Goal: Transaction & Acquisition: Purchase product/service

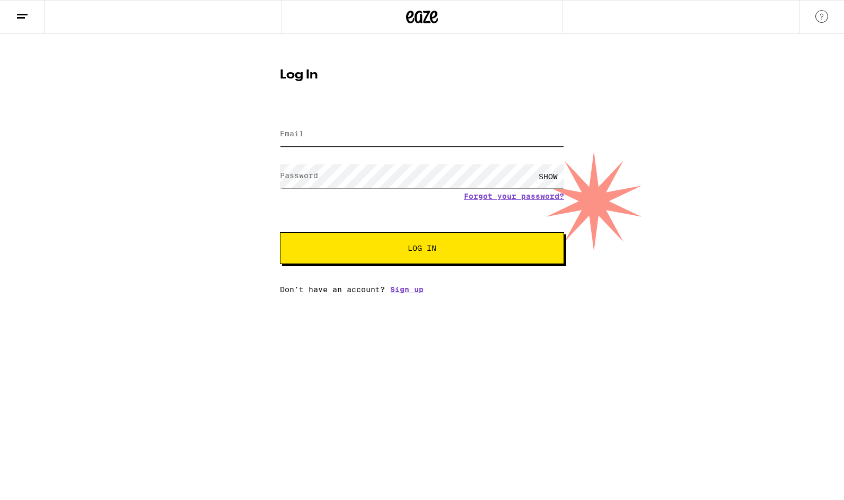
type input "admin@infectedlogic.com"
click at [422, 249] on button "Log In" at bounding box center [422, 248] width 284 height 32
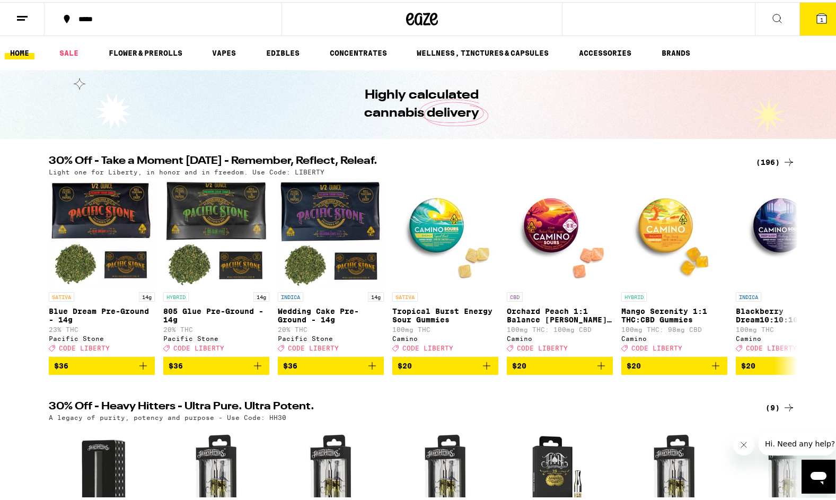
click at [767, 160] on div "(196)" at bounding box center [775, 160] width 39 height 13
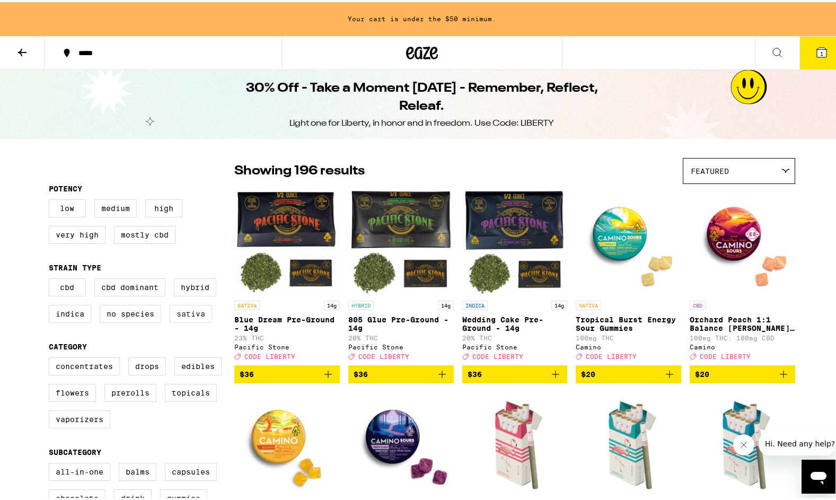
click at [180, 319] on label "Sativa" at bounding box center [191, 312] width 42 height 18
click at [51, 278] on input "Sativa" at bounding box center [51, 278] width 1 height 1
checkbox input "true"
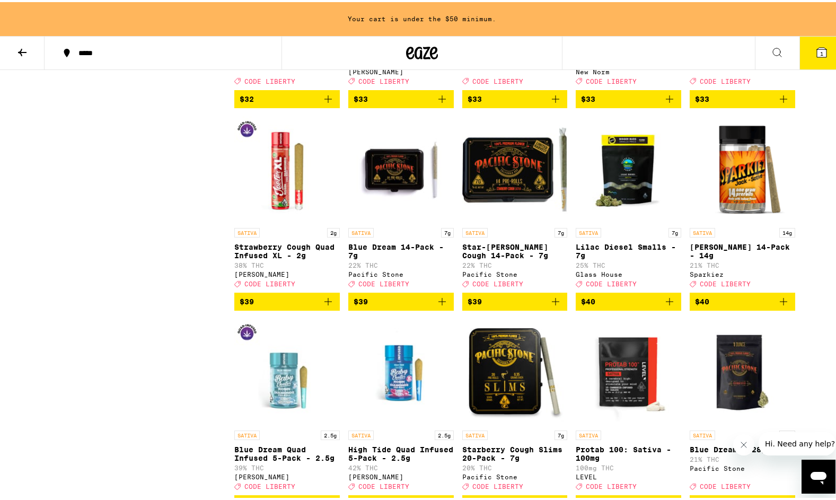
scroll to position [1488, 0]
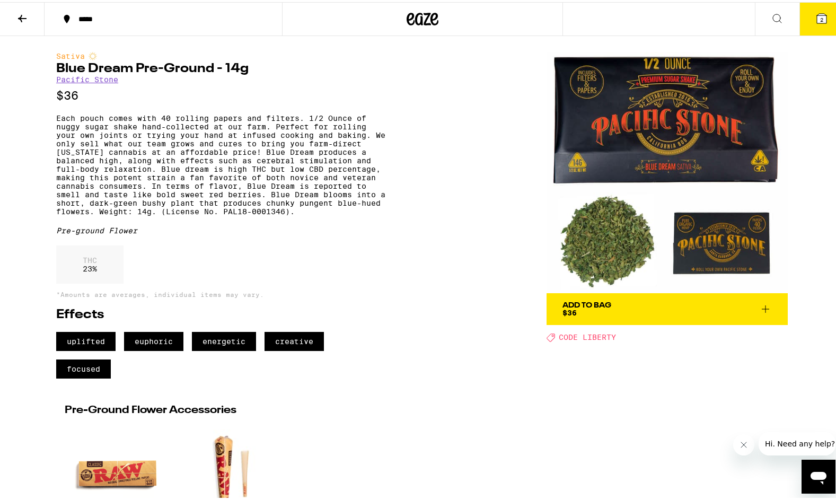
click at [820, 17] on icon at bounding box center [821, 16] width 13 height 13
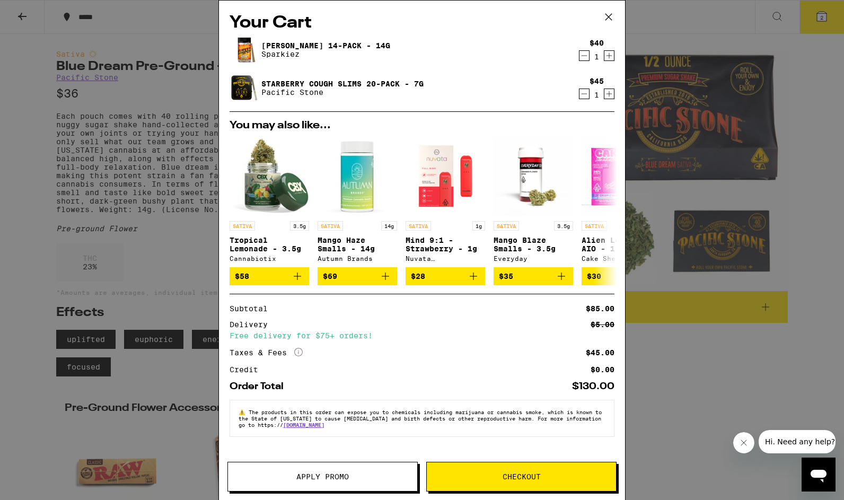
click at [306, 477] on span "Apply Promo" at bounding box center [322, 476] width 52 height 7
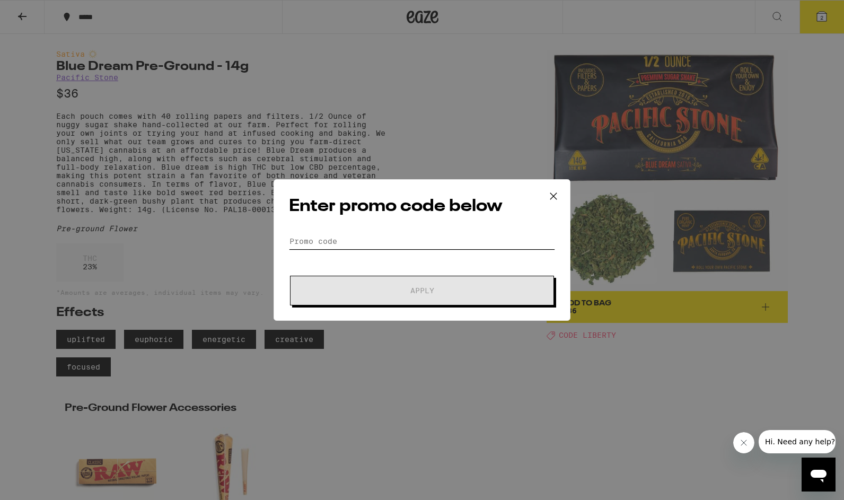
click at [407, 241] on input "Promo Code" at bounding box center [422, 241] width 266 height 16
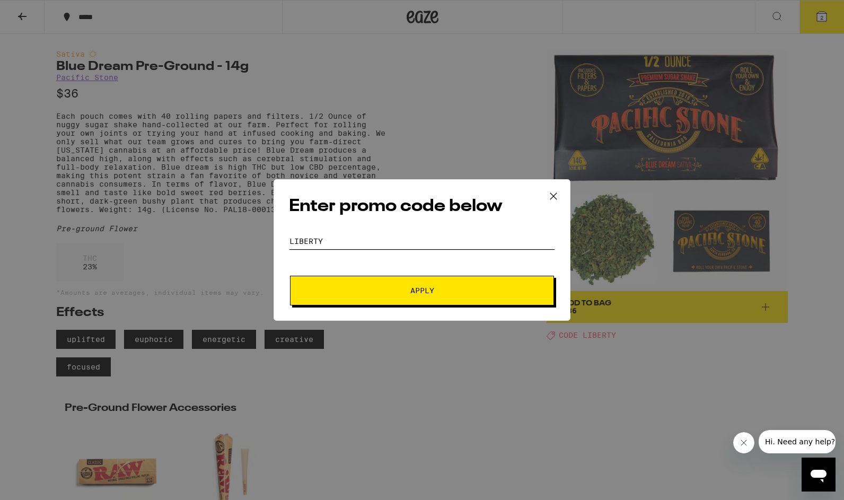
type input "LIBERTY"
click at [406, 292] on span "Apply" at bounding box center [422, 290] width 191 height 7
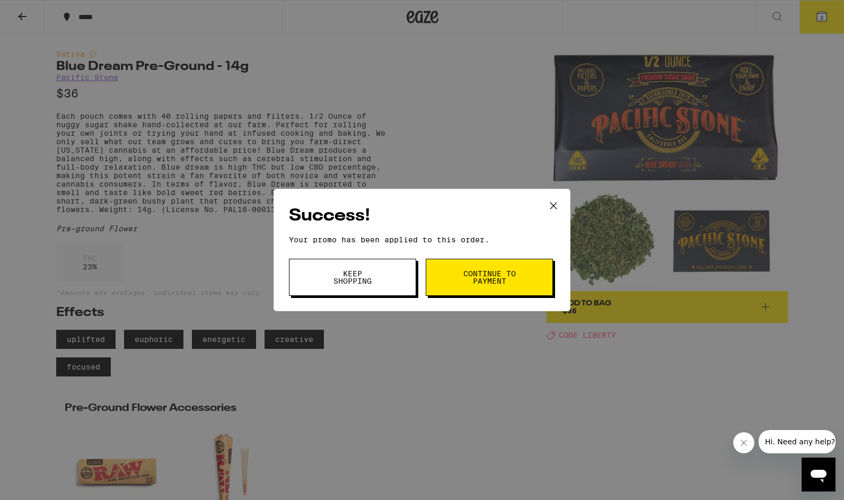
click at [503, 273] on span "Continue to payment" at bounding box center [489, 277] width 54 height 15
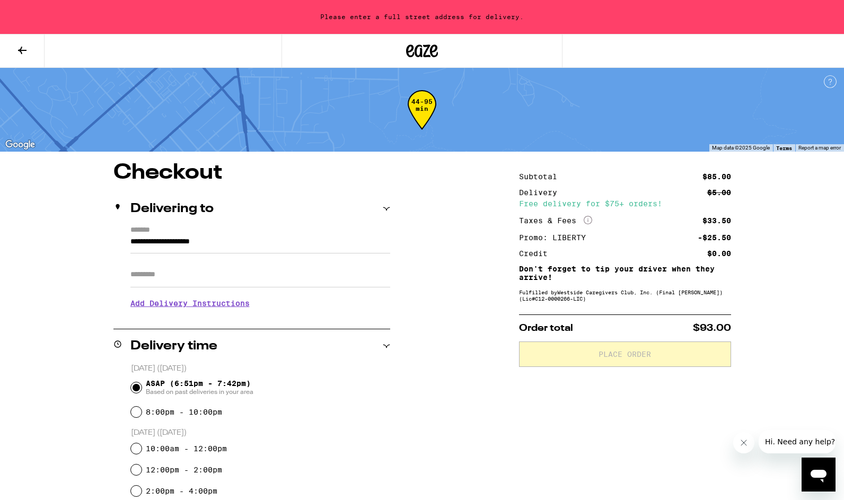
click at [297, 243] on input "**********" at bounding box center [260, 244] width 260 height 18
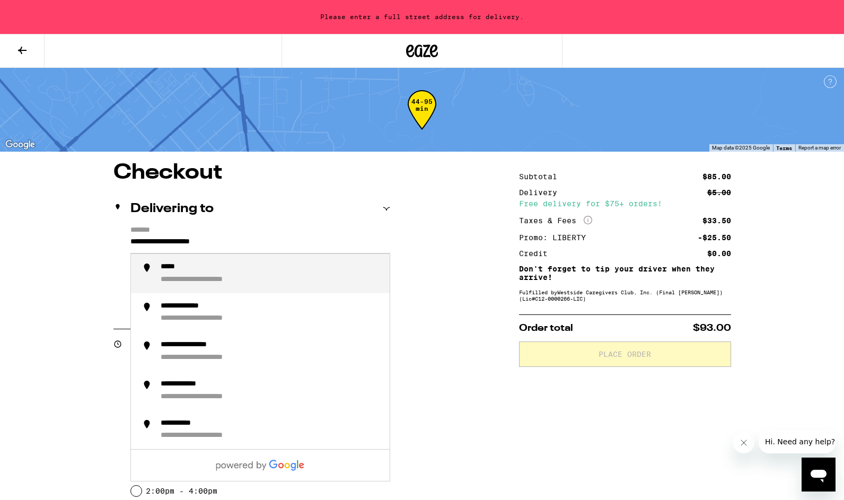
click at [277, 242] on input "**********" at bounding box center [260, 244] width 260 height 18
type input "****"
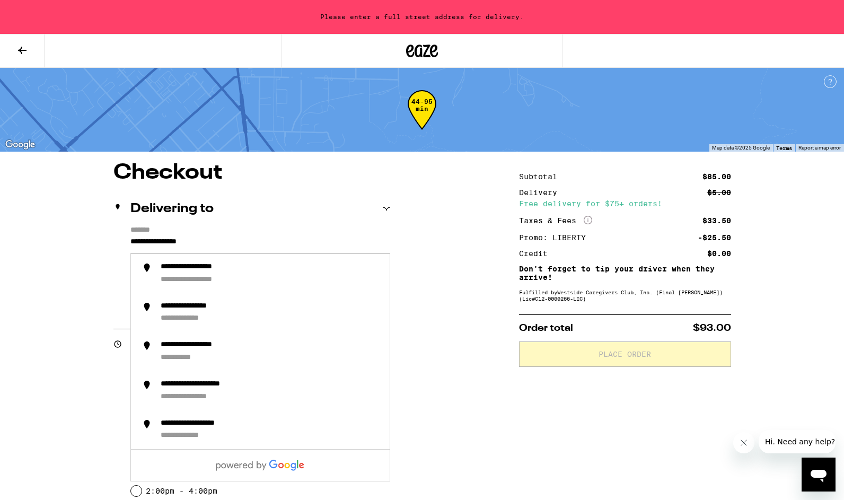
click at [249, 241] on input "**********" at bounding box center [260, 244] width 260 height 18
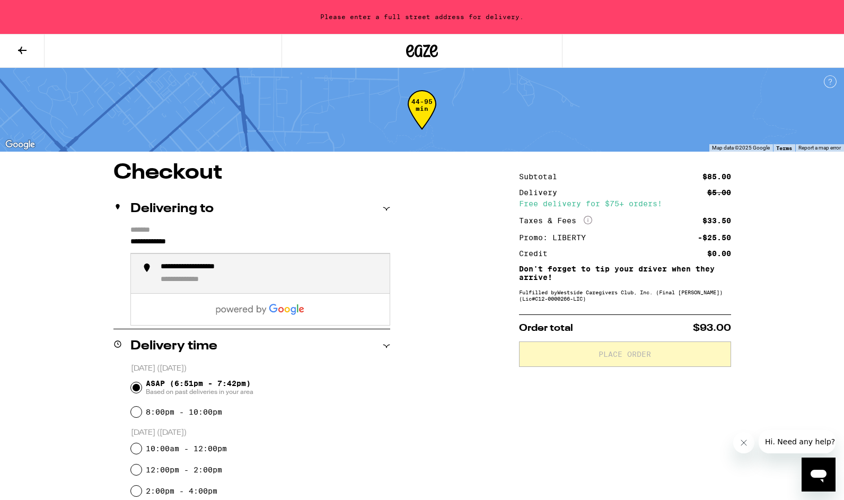
click at [269, 277] on div "**********" at bounding box center [271, 273] width 221 height 22
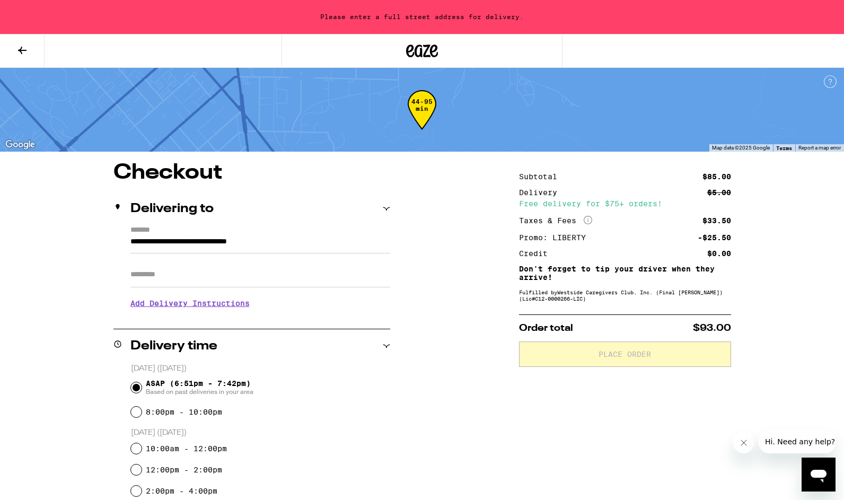
type input "**********"
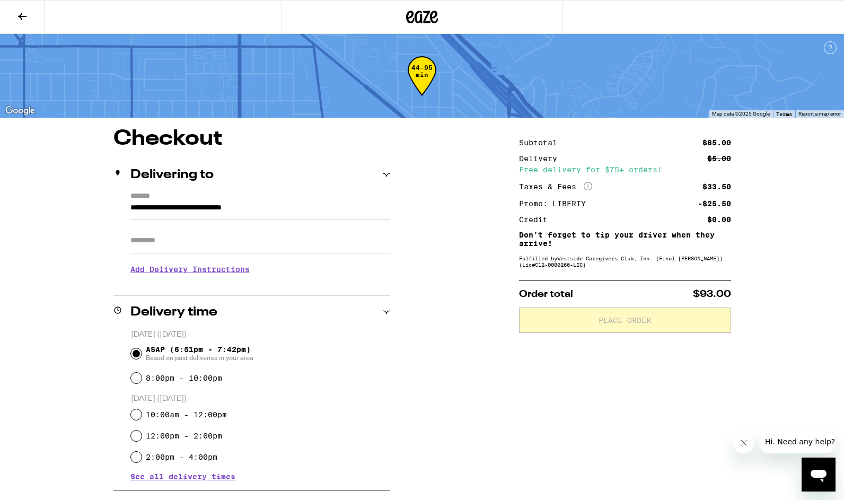
click at [192, 243] on input "Apt/Suite" at bounding box center [260, 240] width 260 height 25
click at [134, 356] on input "ASAP (6:51pm - 7:42pm) Based on past deliveries in your area" at bounding box center [136, 353] width 11 height 11
click at [458, 330] on div "**********" at bounding box center [421, 426] width 763 height 597
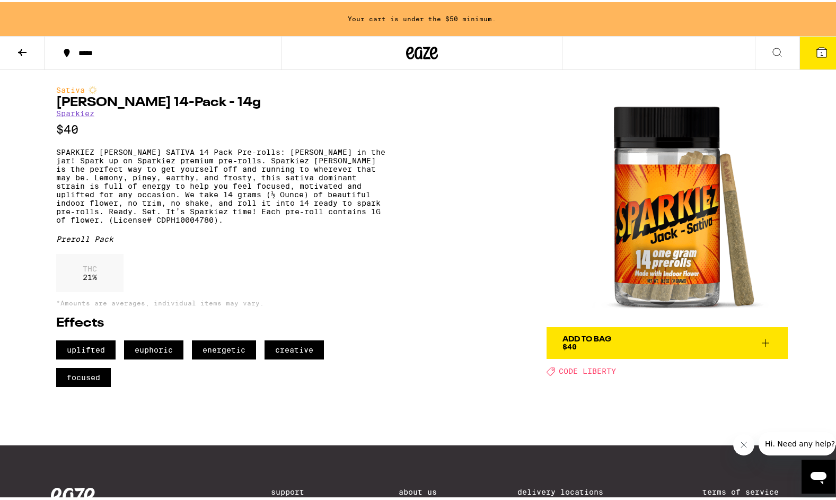
click at [656, 329] on button "Add To Bag $40" at bounding box center [667, 341] width 241 height 32
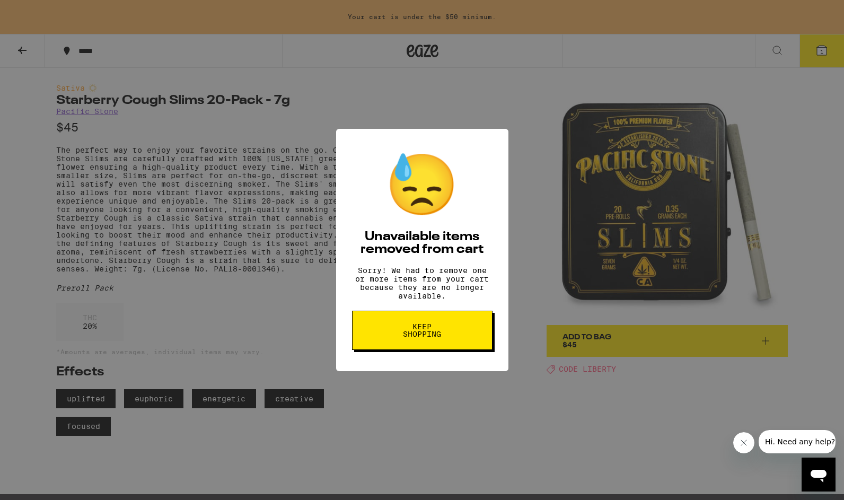
click at [440, 328] on button "Keep Shopping" at bounding box center [422, 330] width 140 height 39
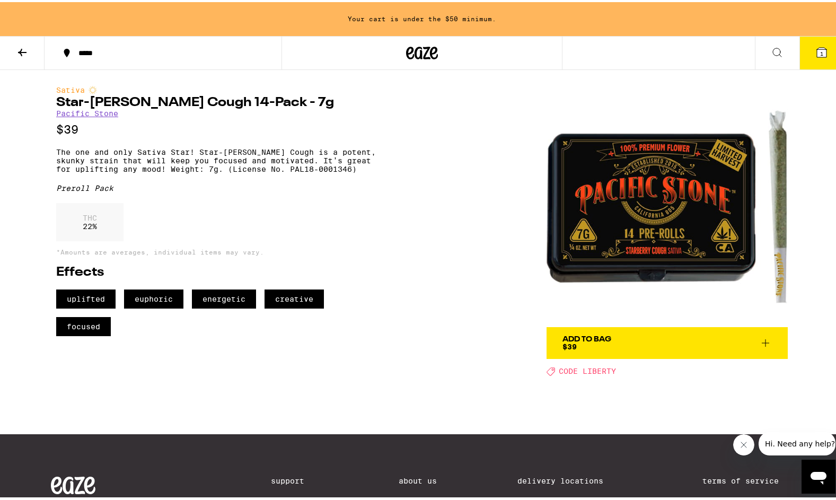
click at [595, 335] on div "Add To Bag" at bounding box center [587, 336] width 49 height 7
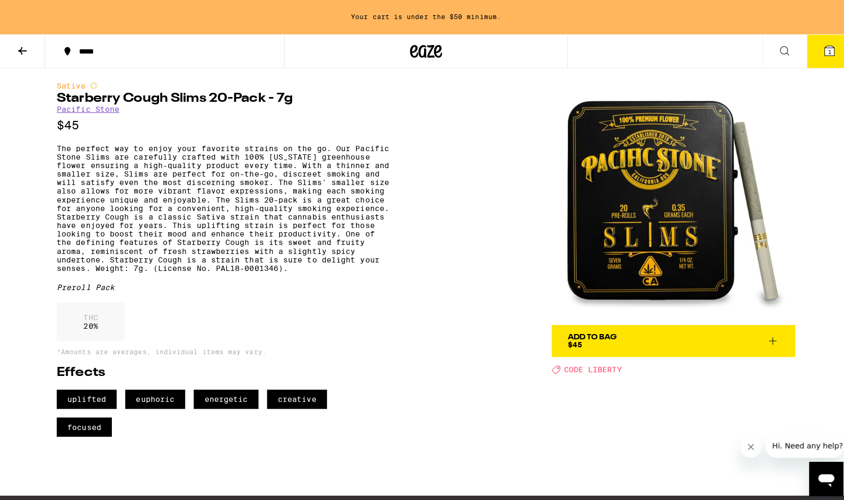
scroll to position [3, 0]
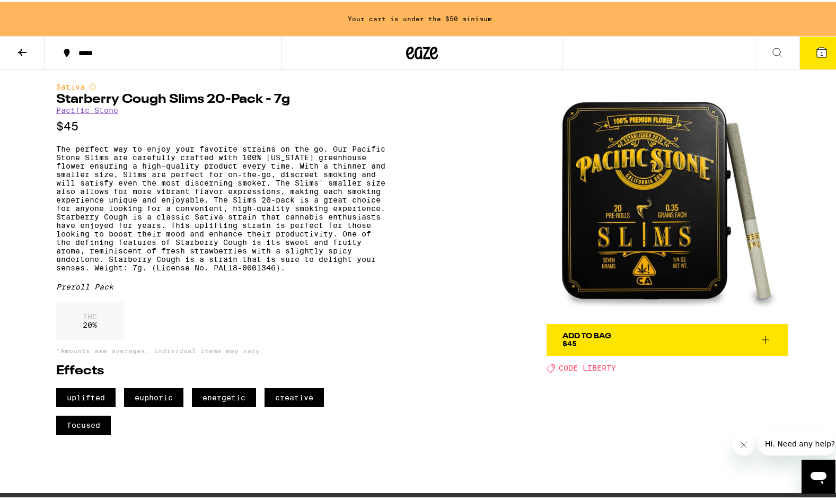
click at [602, 339] on div "Add To Bag $45" at bounding box center [587, 337] width 49 height 15
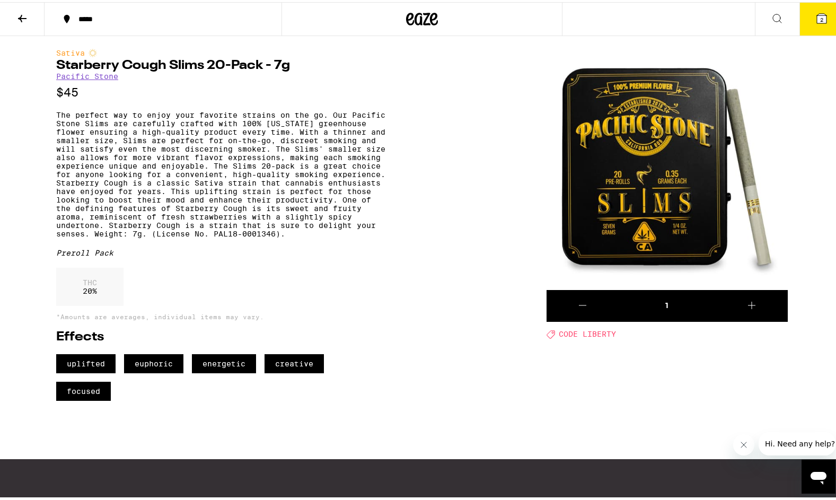
click at [820, 19] on span "2" at bounding box center [821, 17] width 3 height 6
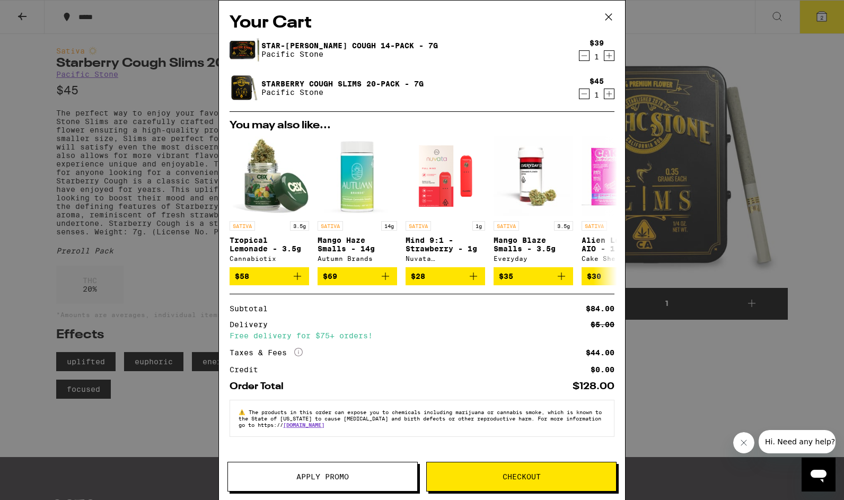
click at [585, 55] on icon "Decrement" at bounding box center [584, 55] width 10 height 13
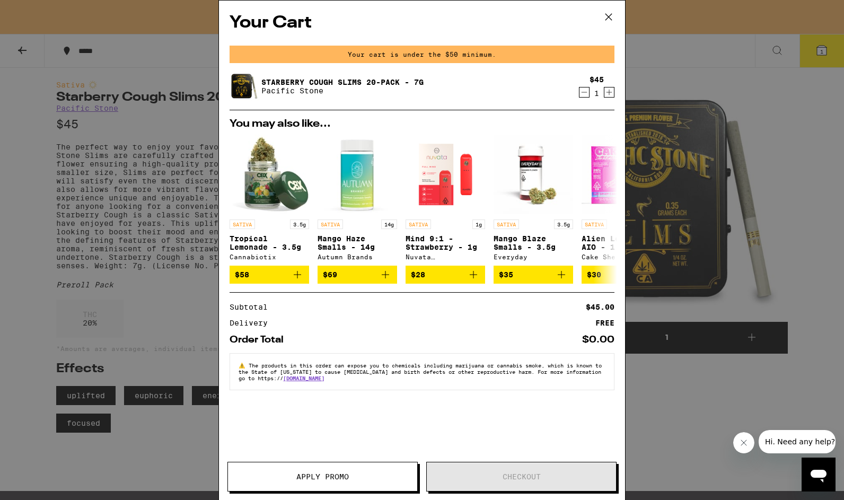
click at [796, 170] on div "Your Cart Your cart is under the $50 minimum. Starberry Cough Slims 20-Pack - 7…" at bounding box center [422, 250] width 844 height 500
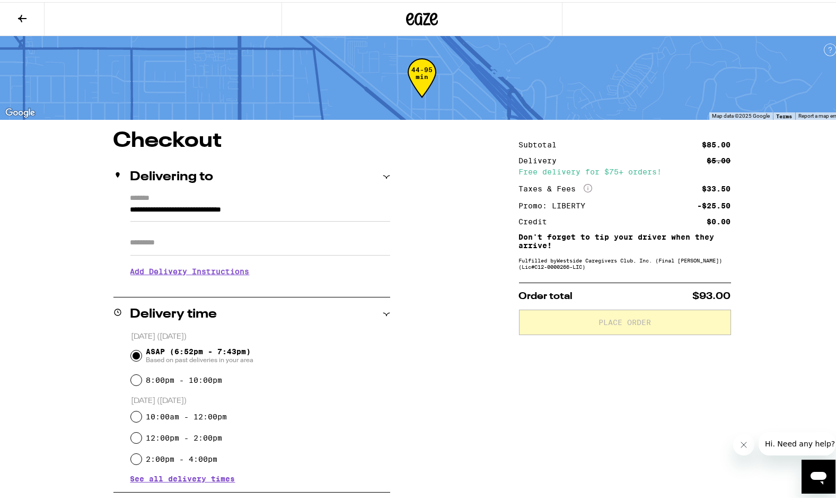
click at [416, 10] on icon at bounding box center [422, 16] width 32 height 19
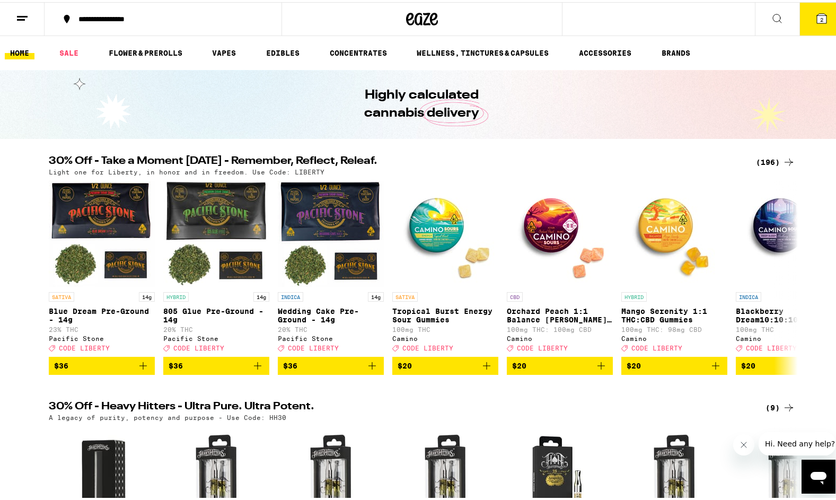
click at [820, 17] on span "2" at bounding box center [821, 17] width 3 height 6
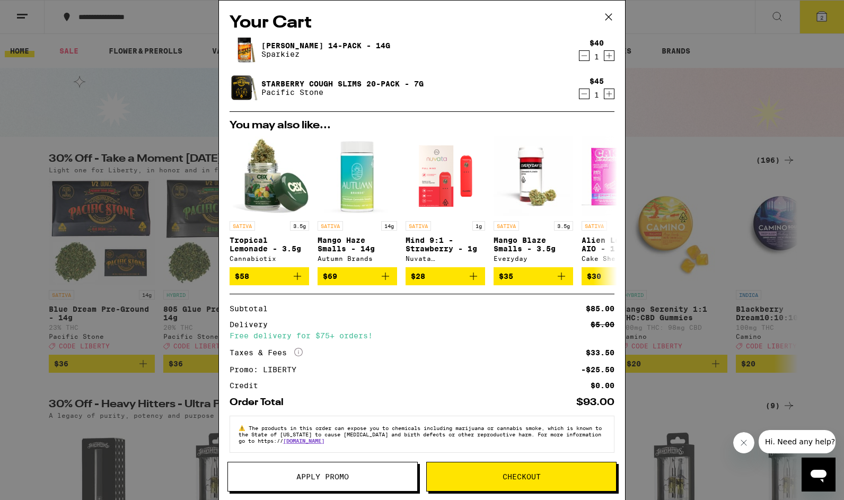
click at [498, 476] on span "Checkout" at bounding box center [521, 476] width 189 height 7
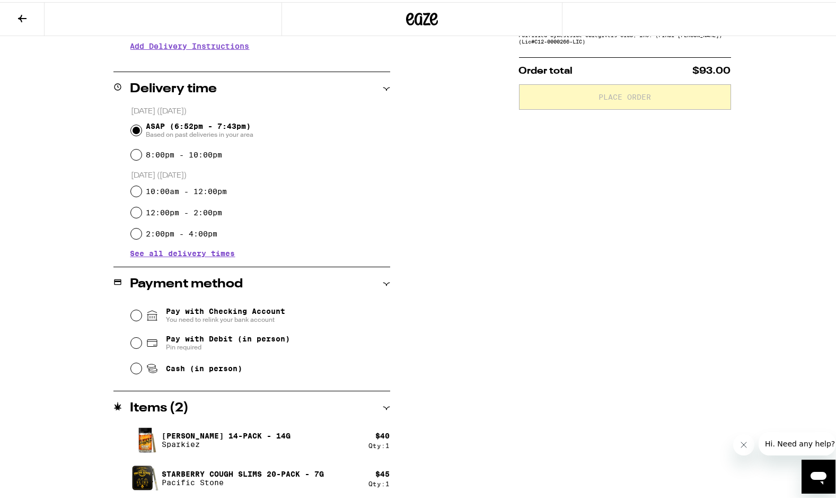
scroll to position [225, 0]
click at [132, 343] on input "Pay with Debit (in person) Pin required" at bounding box center [136, 341] width 11 height 11
radio input "true"
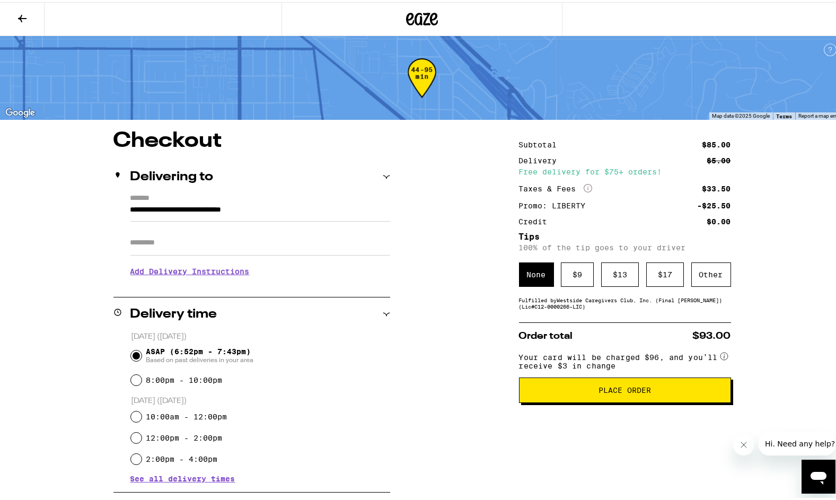
scroll to position [0, 0]
click at [573, 278] on div "$ 9" at bounding box center [577, 272] width 33 height 24
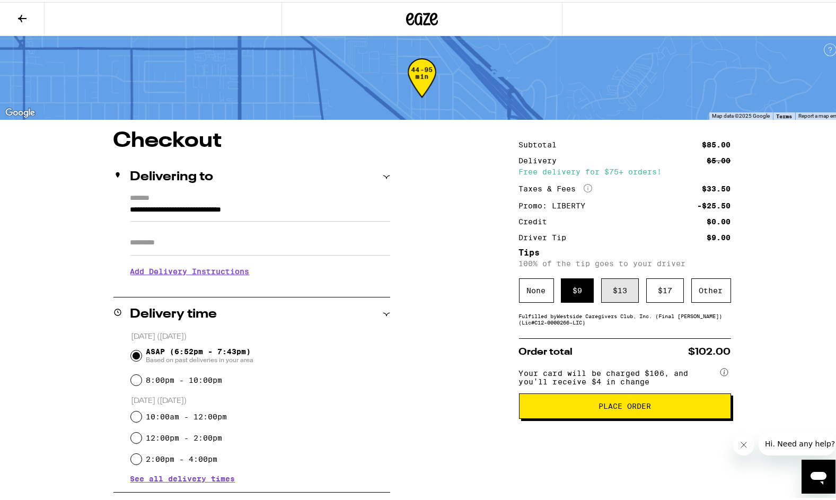
click at [605, 292] on div "$ 13" at bounding box center [620, 288] width 38 height 24
click at [621, 408] on span "Place Order" at bounding box center [625, 403] width 52 height 7
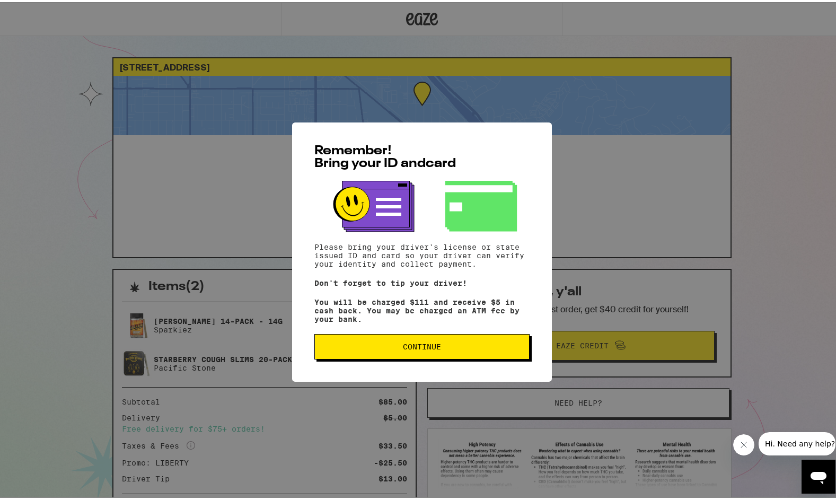
click at [412, 347] on span "Continue" at bounding box center [422, 344] width 38 height 7
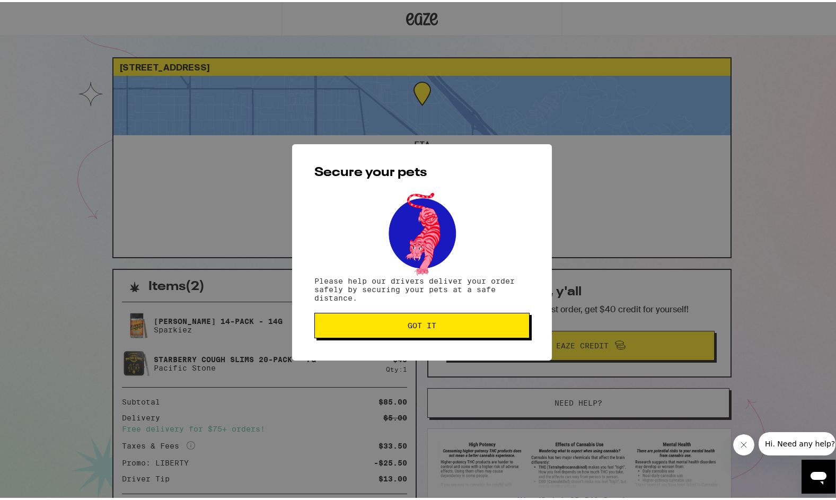
click at [423, 323] on span "Got it" at bounding box center [422, 323] width 29 height 7
